Goal: Information Seeking & Learning: Learn about a topic

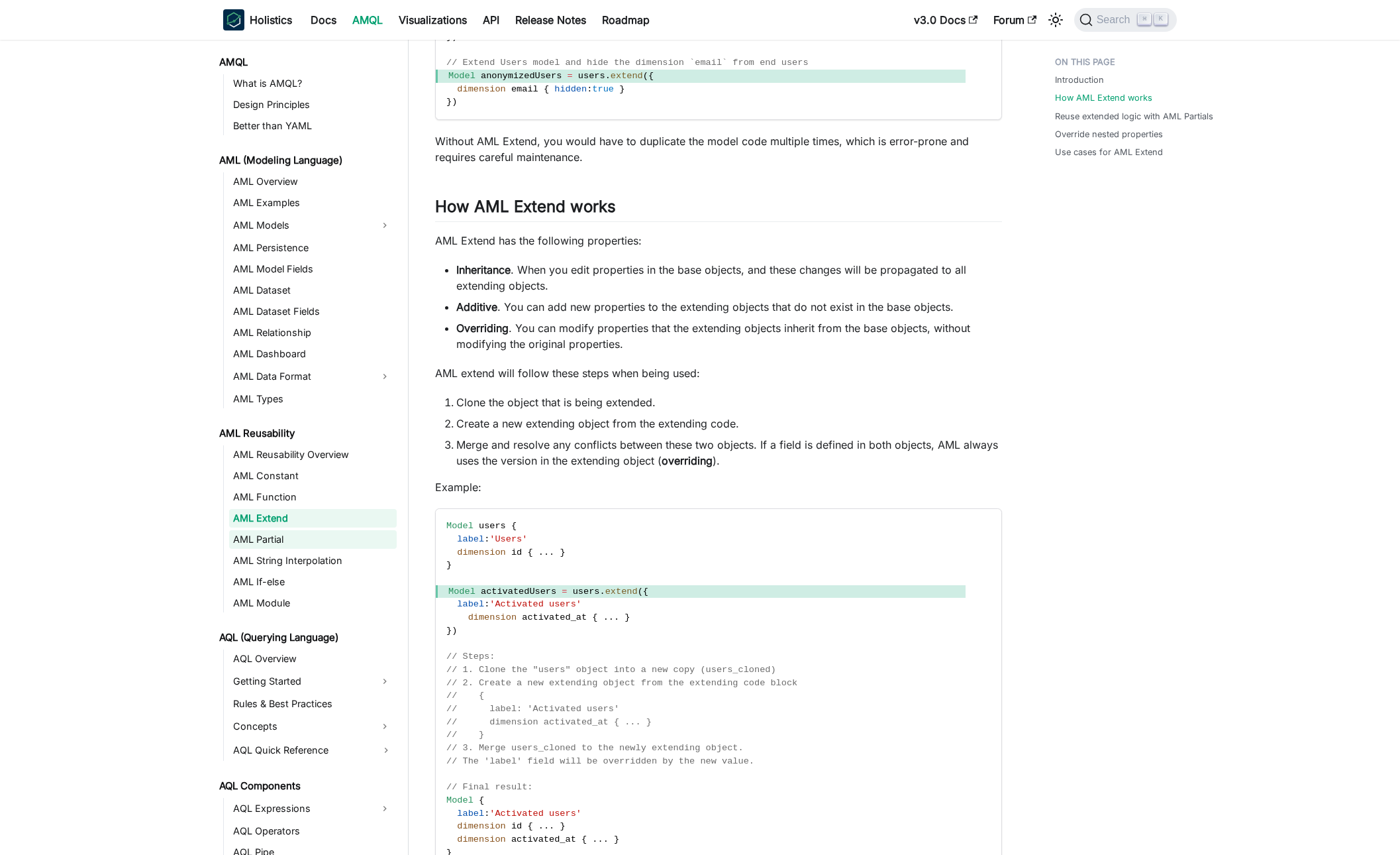
click at [266, 541] on link "AML Partial" at bounding box center [313, 539] width 167 height 18
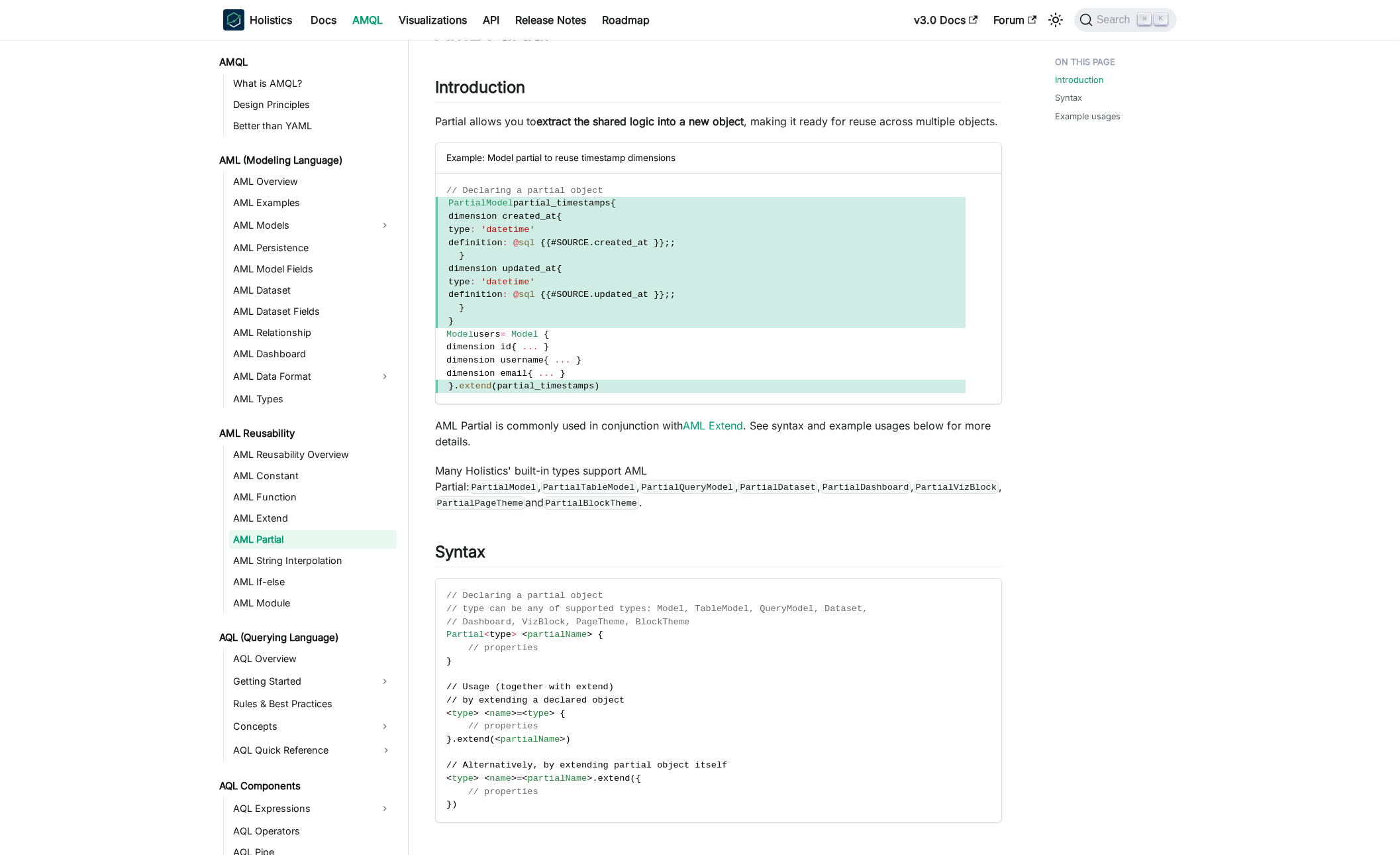
scroll to position [56, 0]
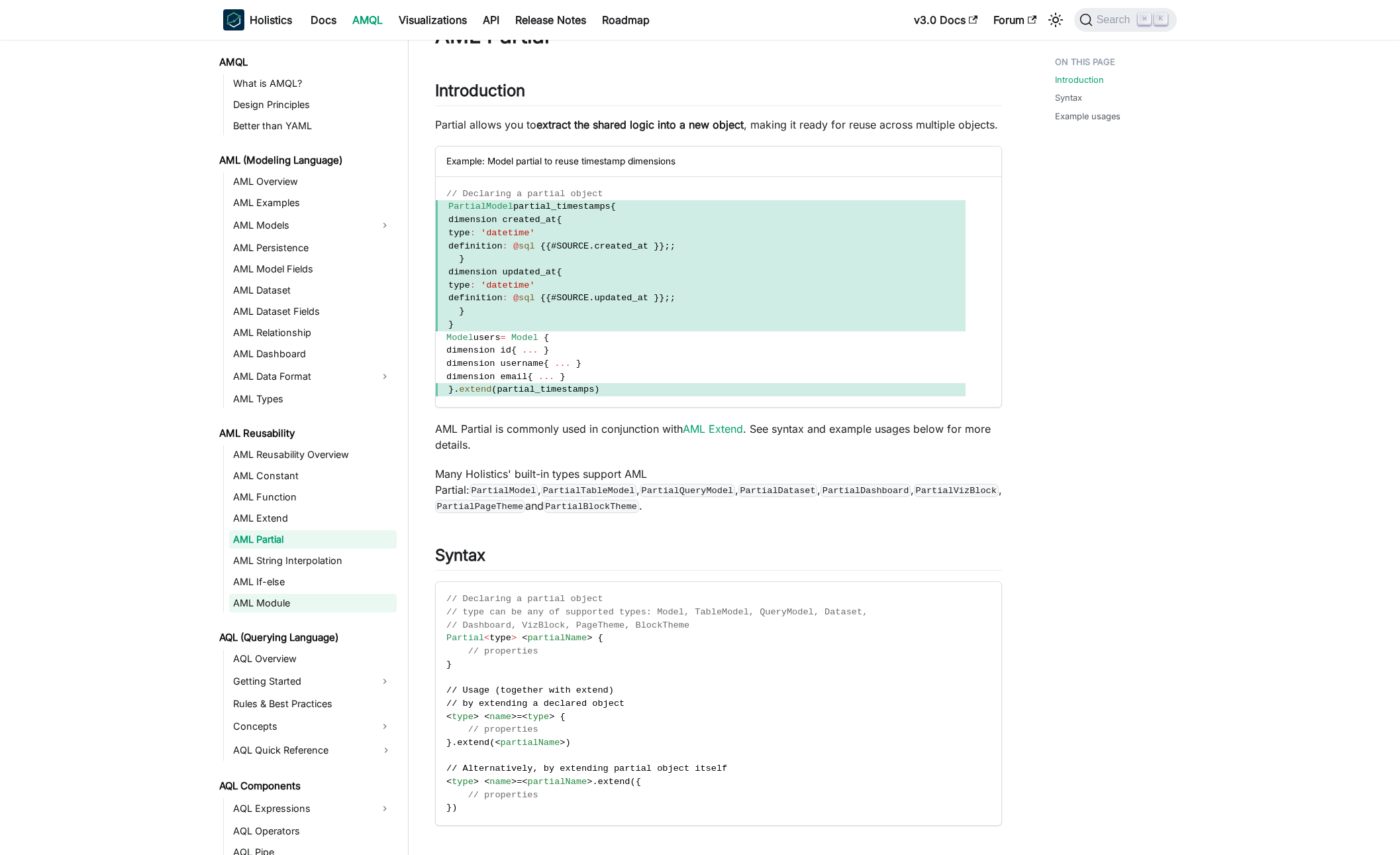
click at [285, 608] on link "AML Module" at bounding box center [313, 602] width 167 height 18
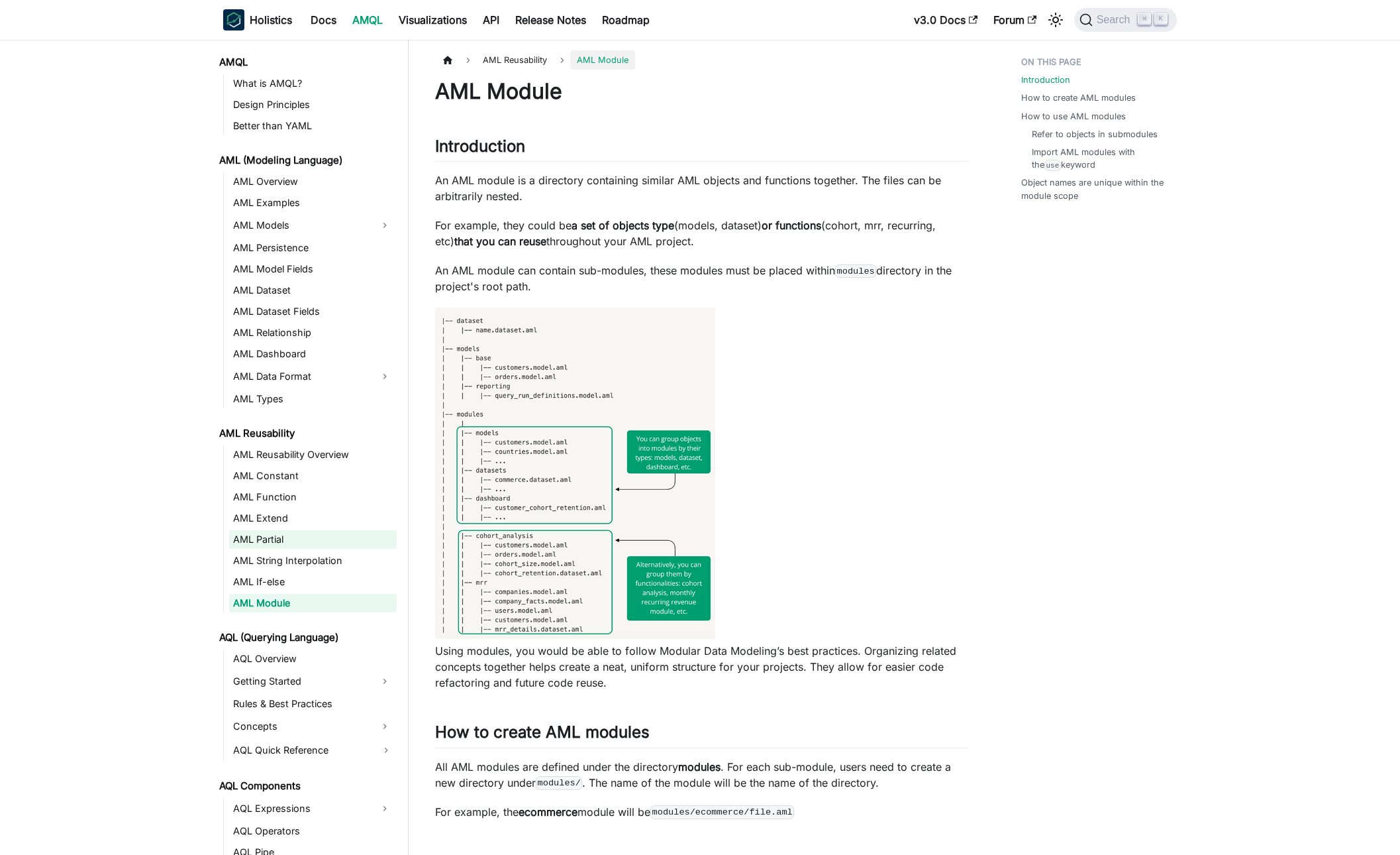
click at [275, 538] on link "AML Partial" at bounding box center [313, 539] width 167 height 18
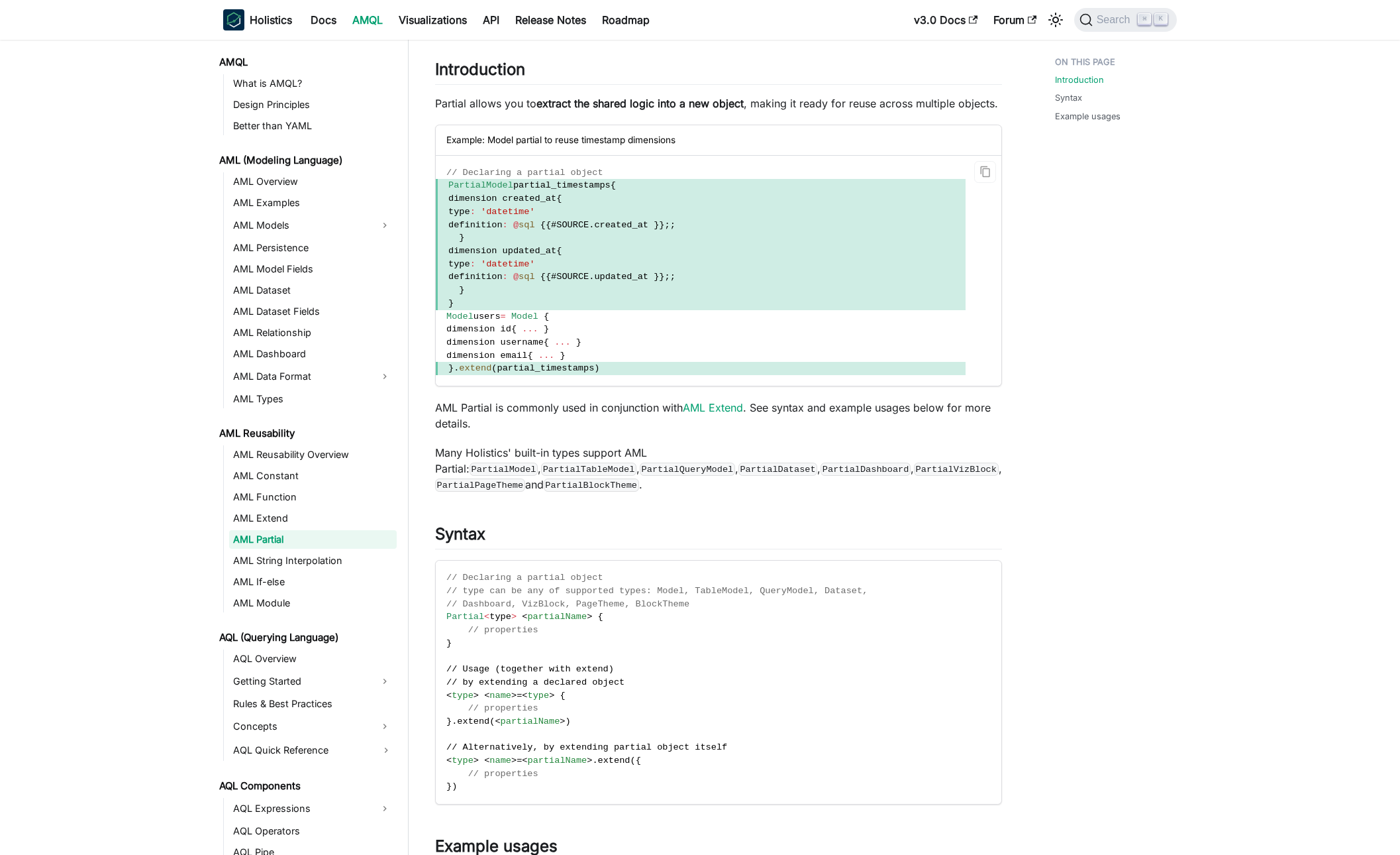
scroll to position [81, 0]
